Goal: Navigation & Orientation: Go to known website

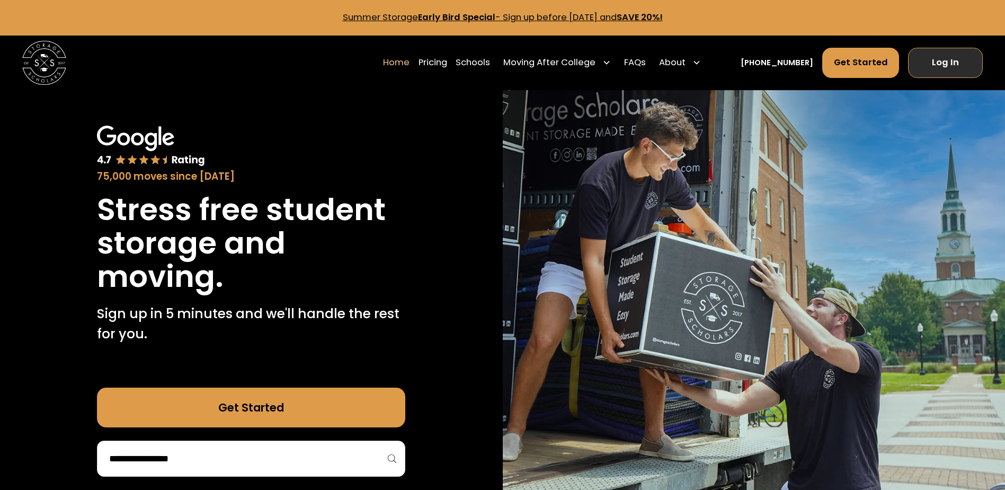
click at [942, 67] on link "Log In" at bounding box center [945, 63] width 75 height 30
click at [944, 64] on link "Log In" at bounding box center [945, 63] width 75 height 30
click at [951, 66] on link "Log In" at bounding box center [945, 63] width 75 height 30
